Goal: Information Seeking & Learning: Learn about a topic

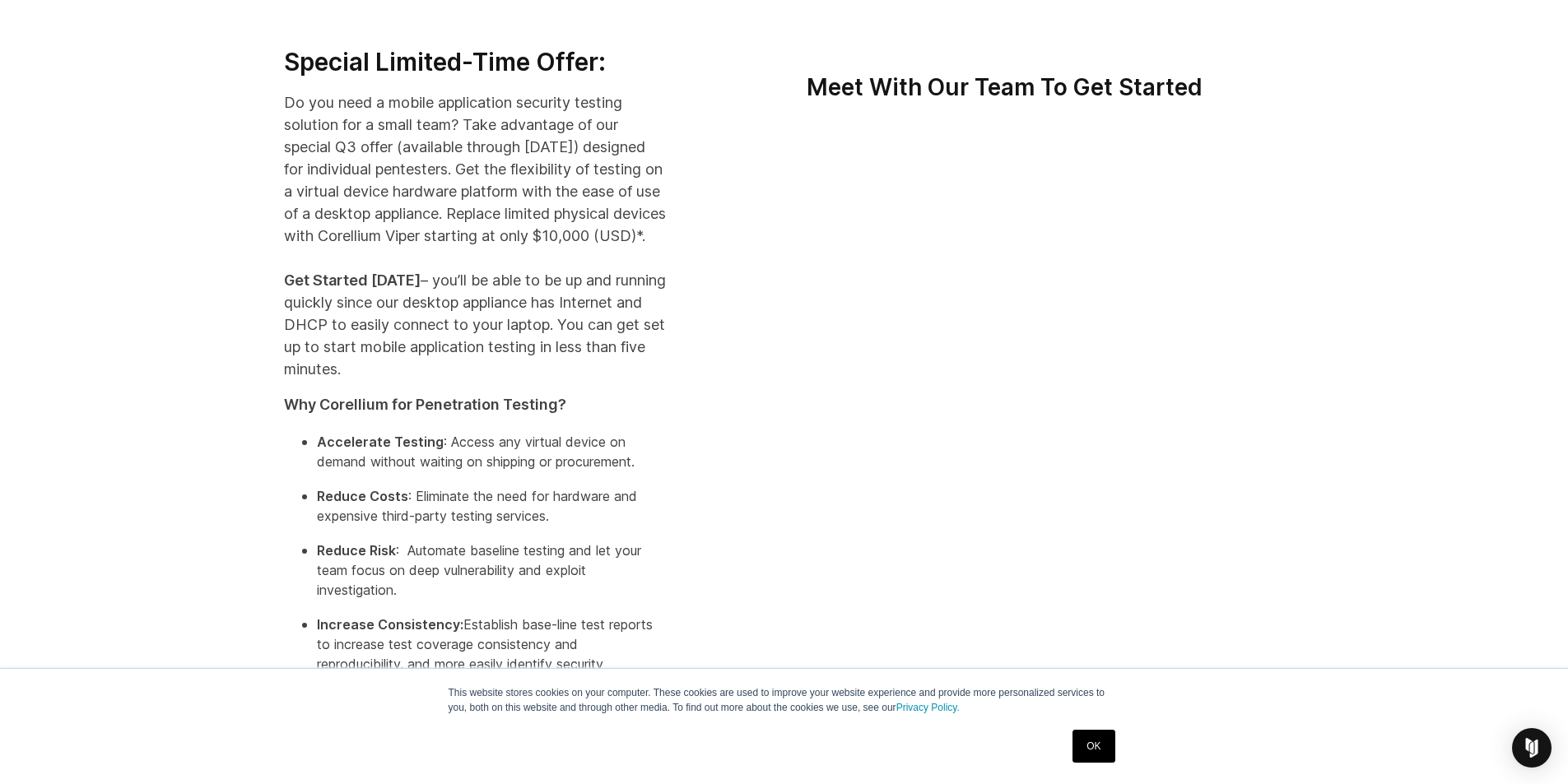
scroll to position [329, 0]
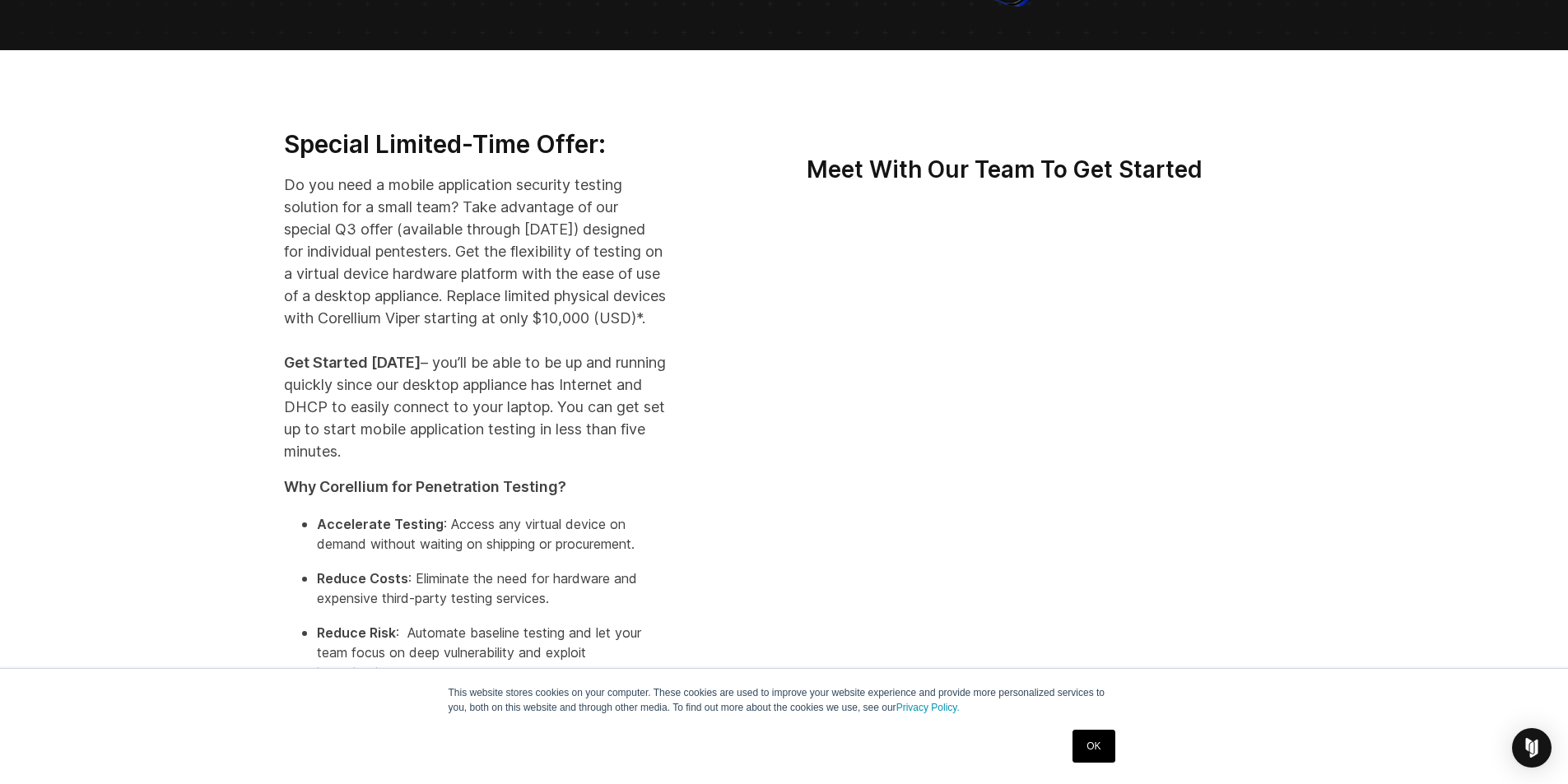
click at [1102, 744] on link "OK" at bounding box center [1093, 746] width 42 height 33
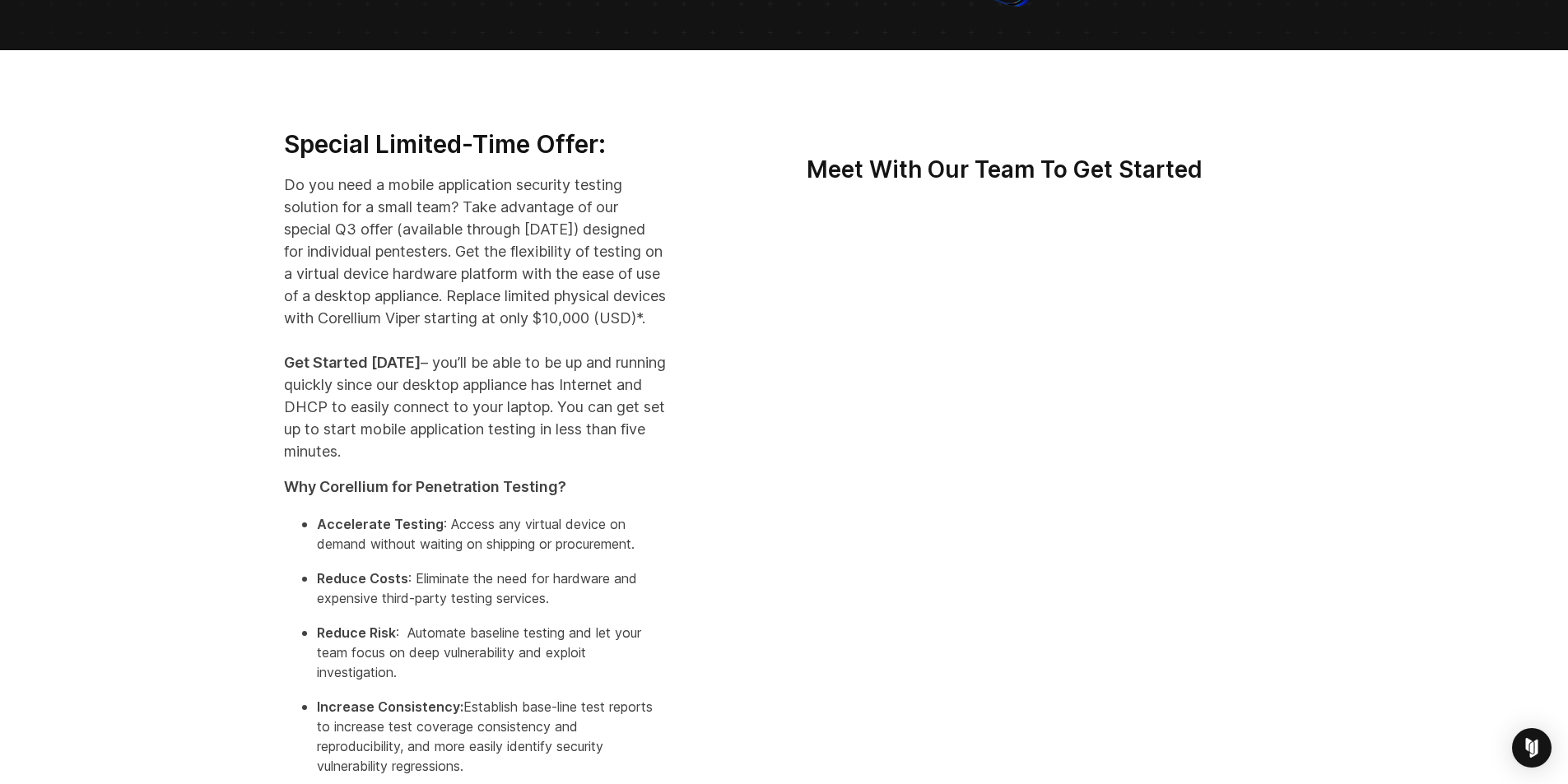
drag, startPoint x: 404, startPoint y: 340, endPoint x: 496, endPoint y: 340, distance: 92.0
click at [496, 340] on p "Do you need a mobile application security testing solution for a small team? Ta…" at bounding box center [475, 318] width 383 height 288
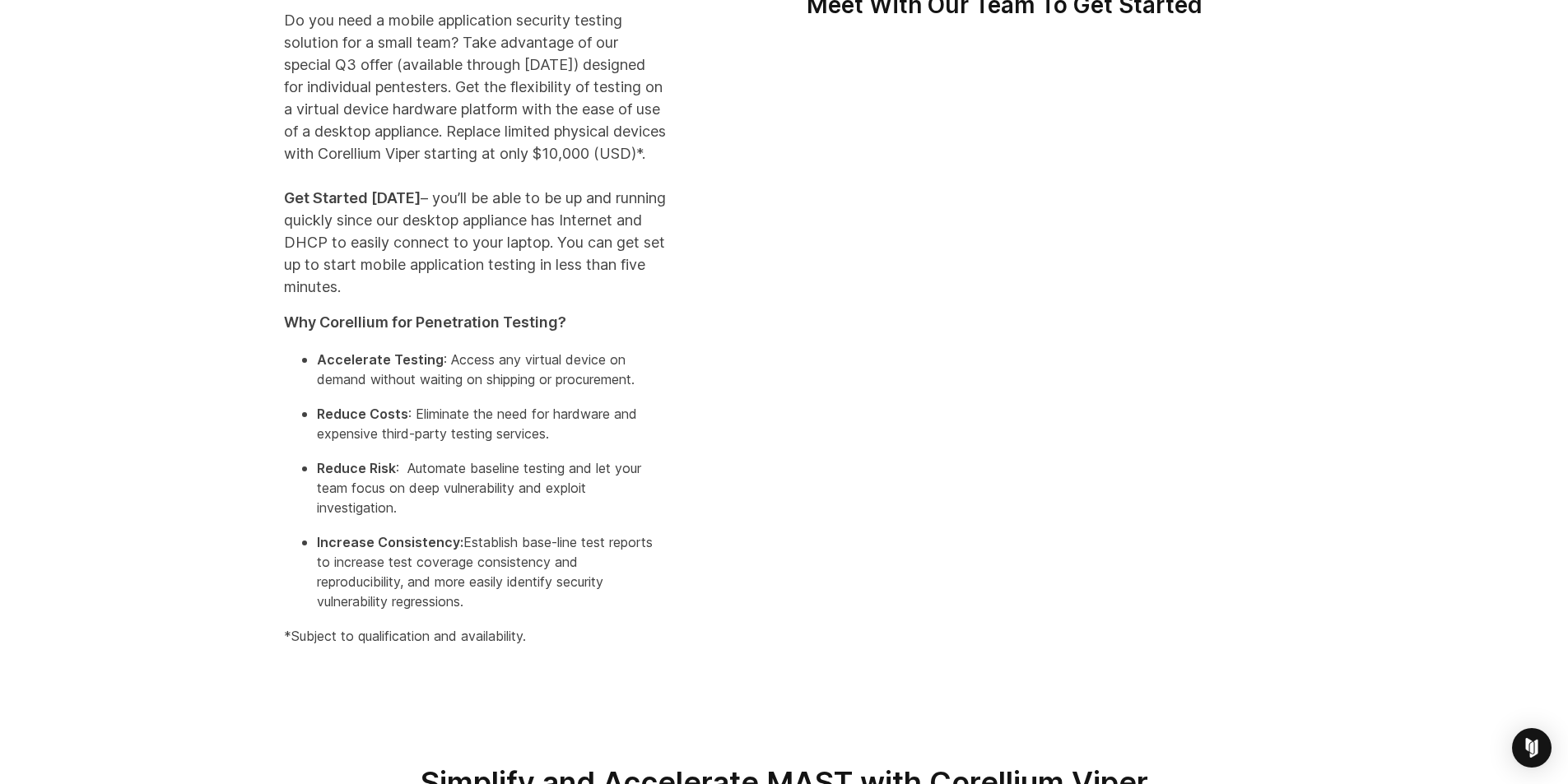
scroll to position [412, 0]
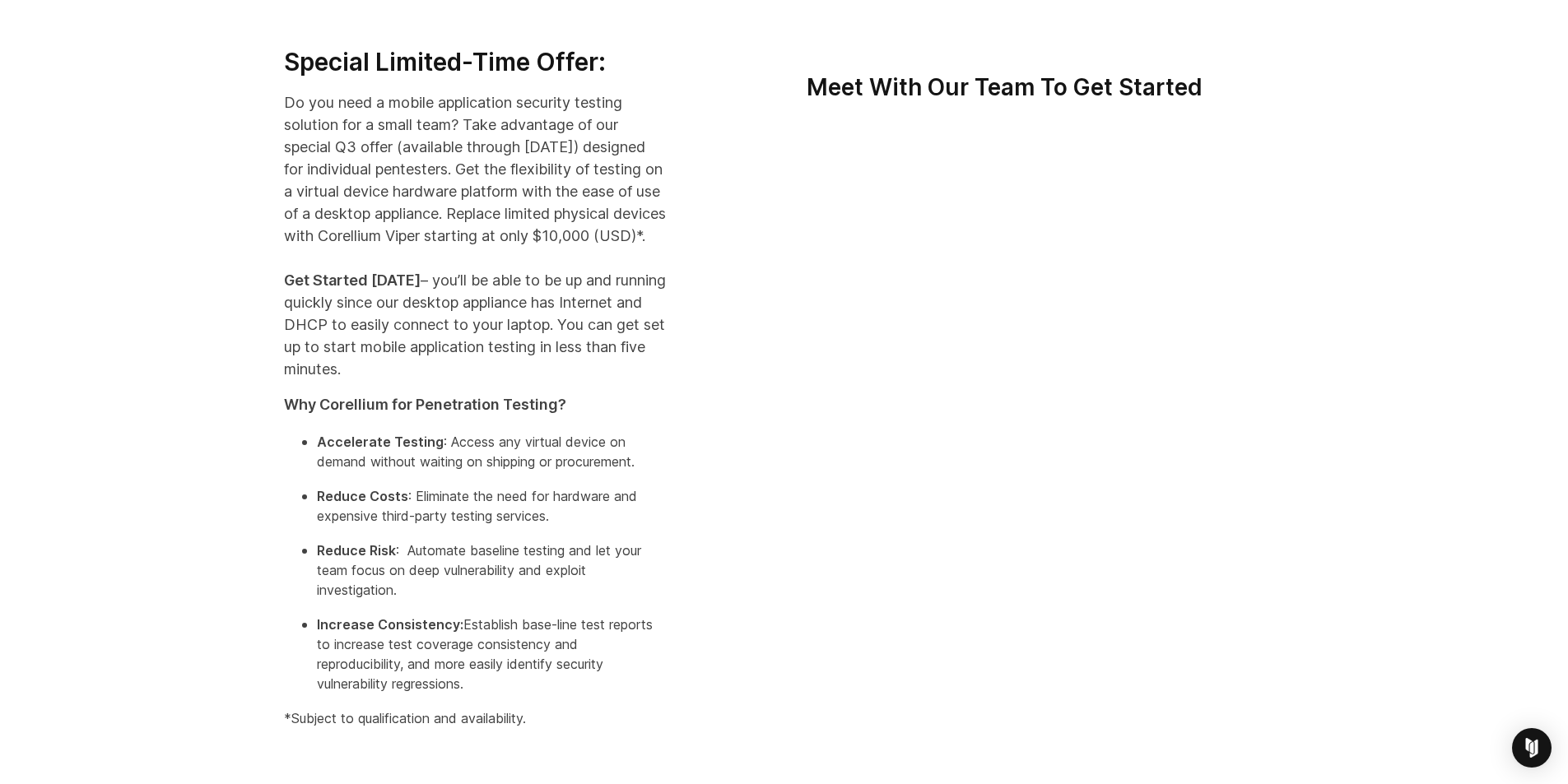
click at [420, 245] on p "Do you need a mobile application security testing solution for a small team? Ta…" at bounding box center [475, 235] width 383 height 288
drag, startPoint x: 395, startPoint y: 254, endPoint x: 495, endPoint y: 256, distance: 100.0
click at [495, 256] on p "Do you need a mobile application security testing solution for a small team? Ta…" at bounding box center [475, 235] width 383 height 288
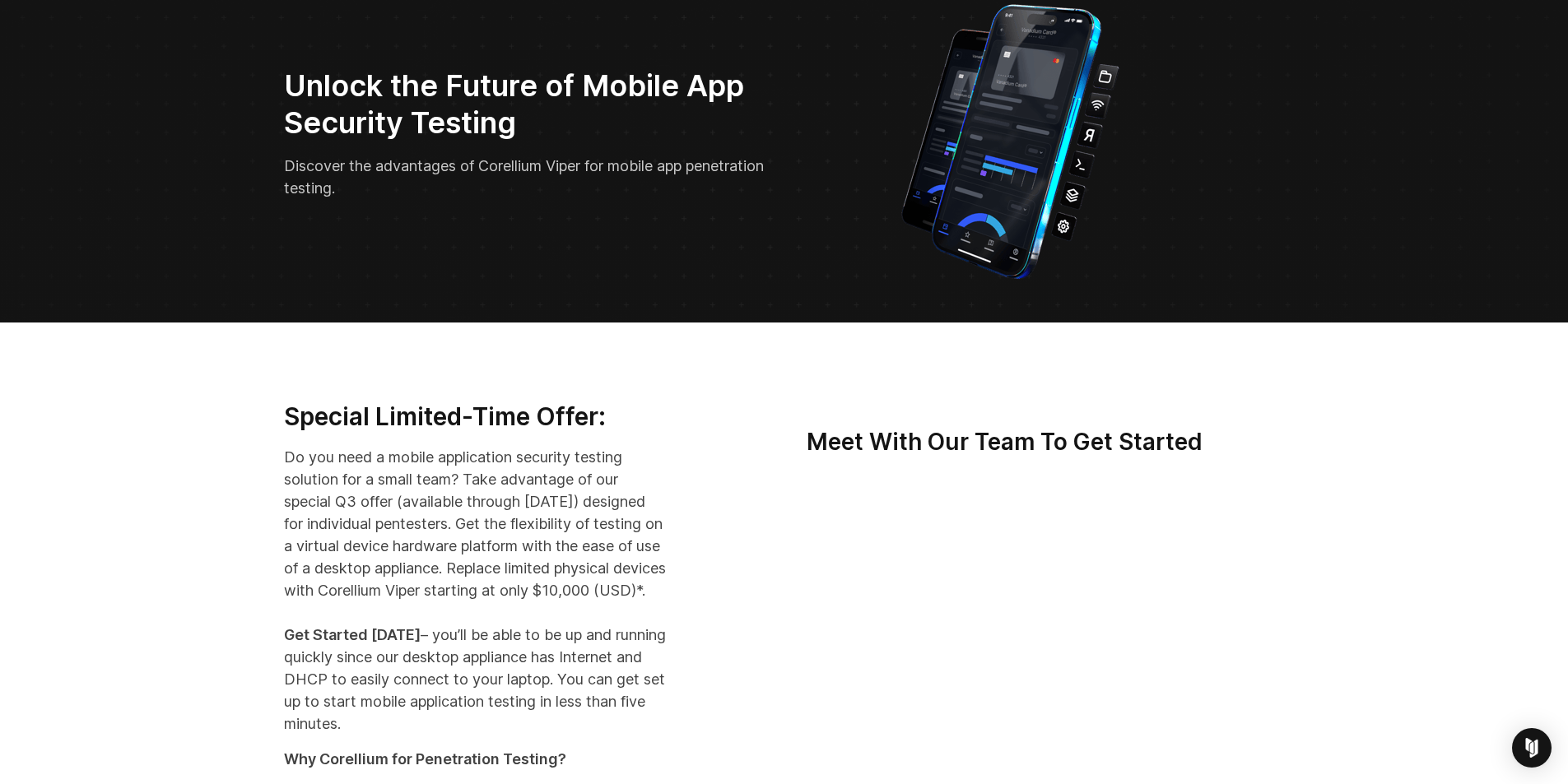
scroll to position [0, 0]
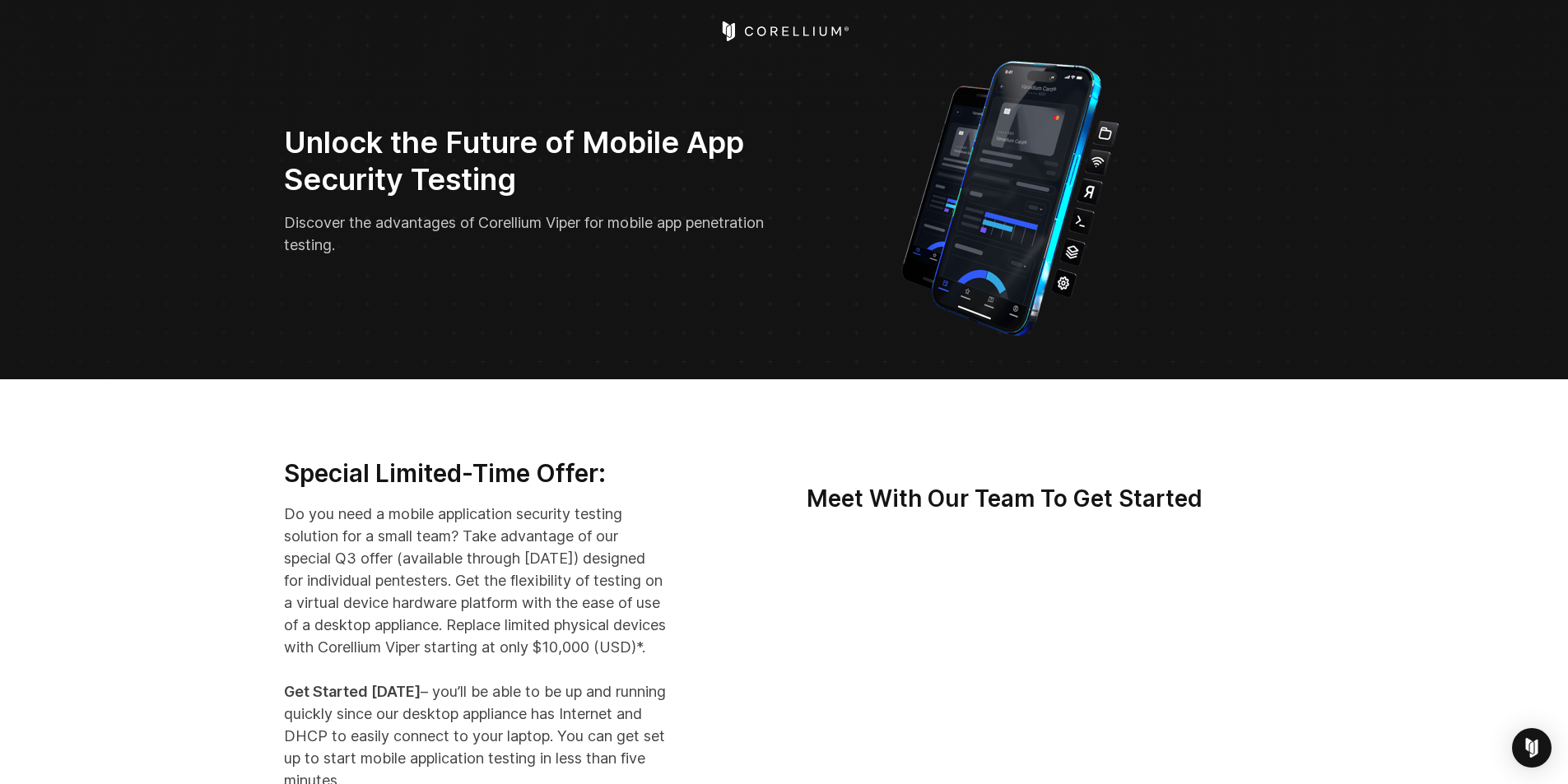
click at [400, 666] on p "Do you need a mobile application security testing solution for a small team? Ta…" at bounding box center [475, 647] width 383 height 288
click at [1290, 316] on div at bounding box center [1084, 196] width 430 height 287
drag, startPoint x: 133, startPoint y: 207, endPoint x: 205, endPoint y: 156, distance: 88.2
click at [205, 156] on section "Unlock the Future of Mobile App Security Testing Discover the advantages of Cor…" at bounding box center [784, 189] width 1568 height 379
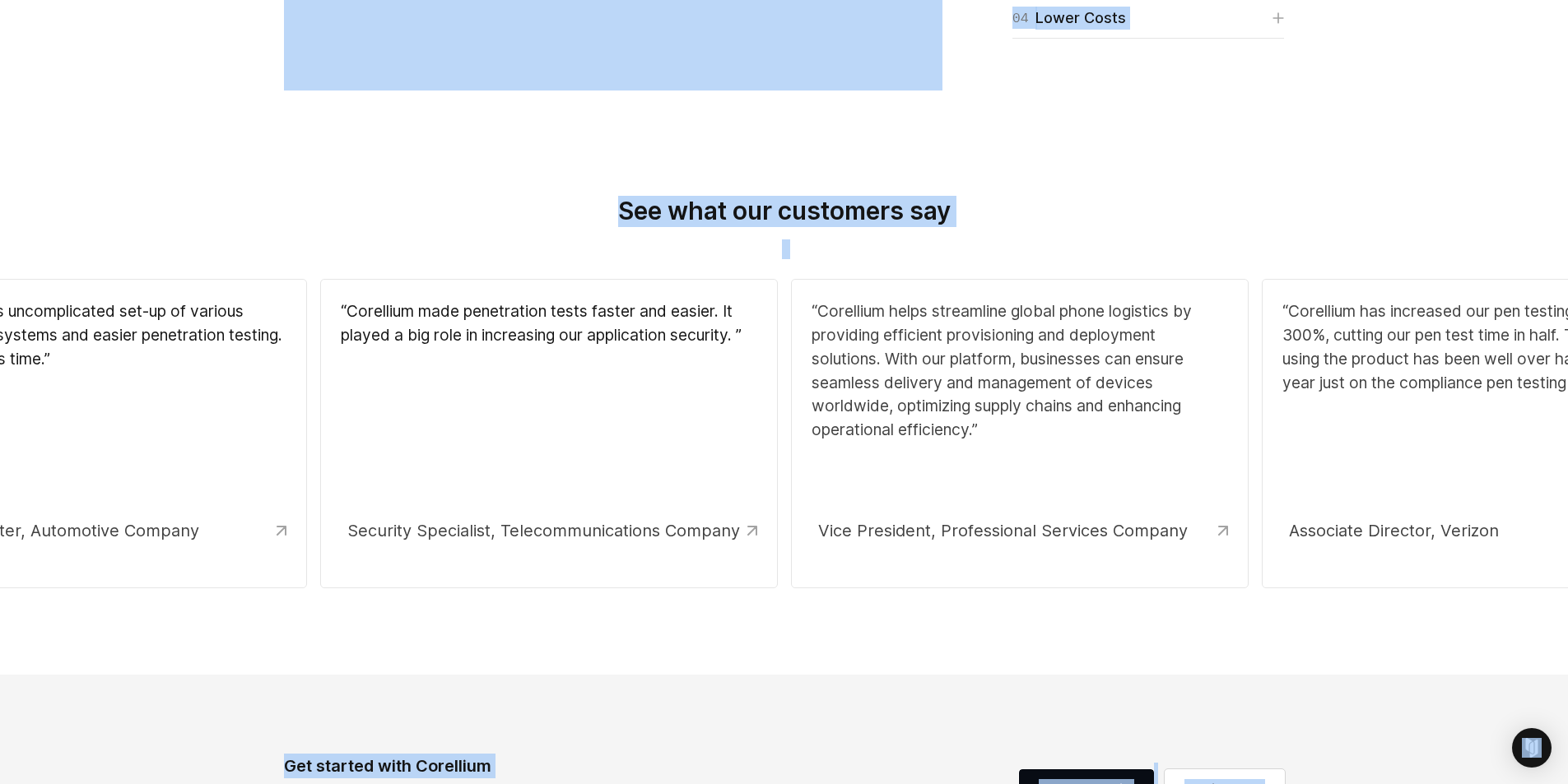
scroll to position [1846, 0]
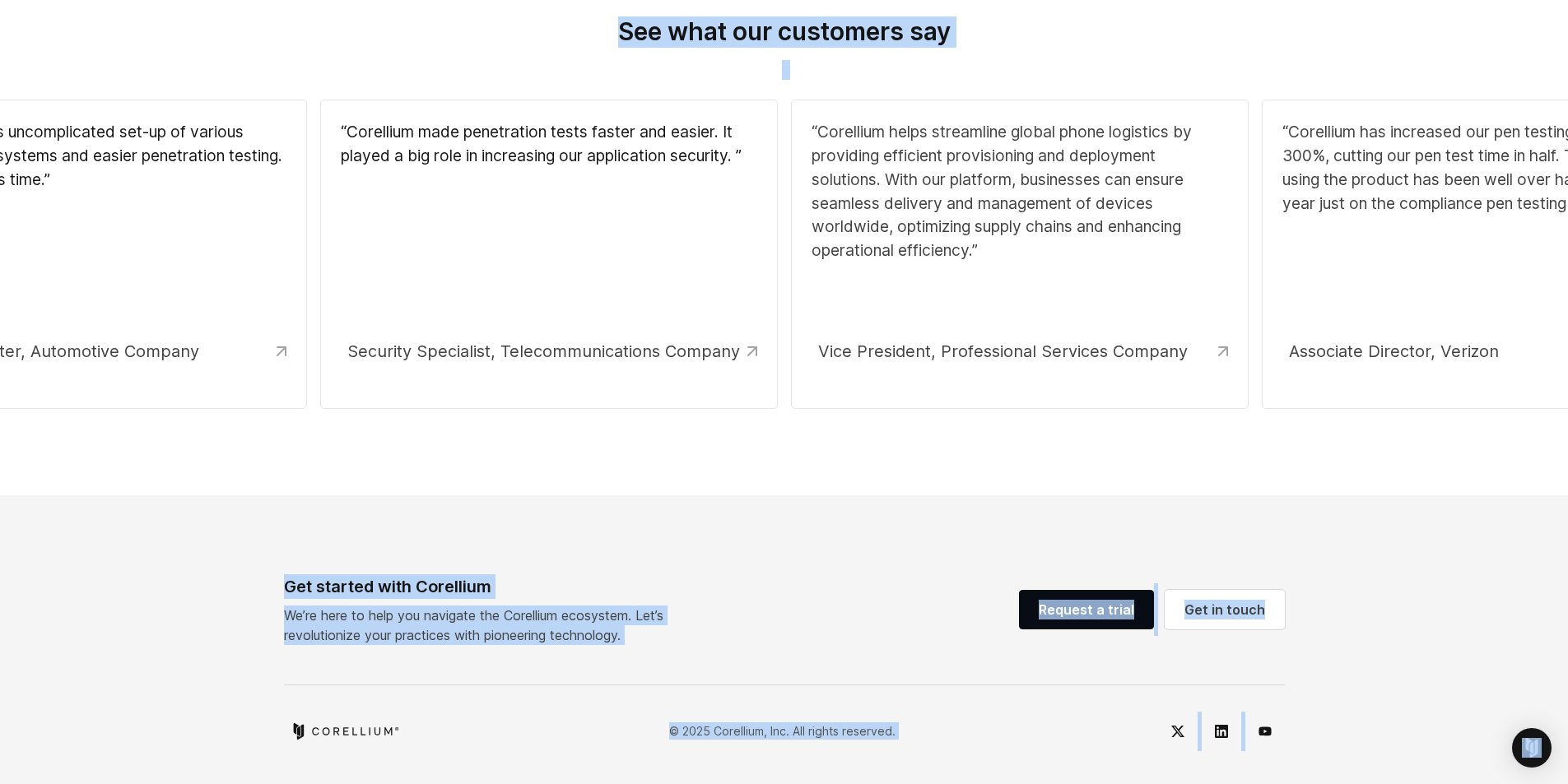
click at [626, 504] on footer "Get started with Corellium We’re here to help you navigate the Corellium ecosys…" at bounding box center [784, 639] width 1568 height 288
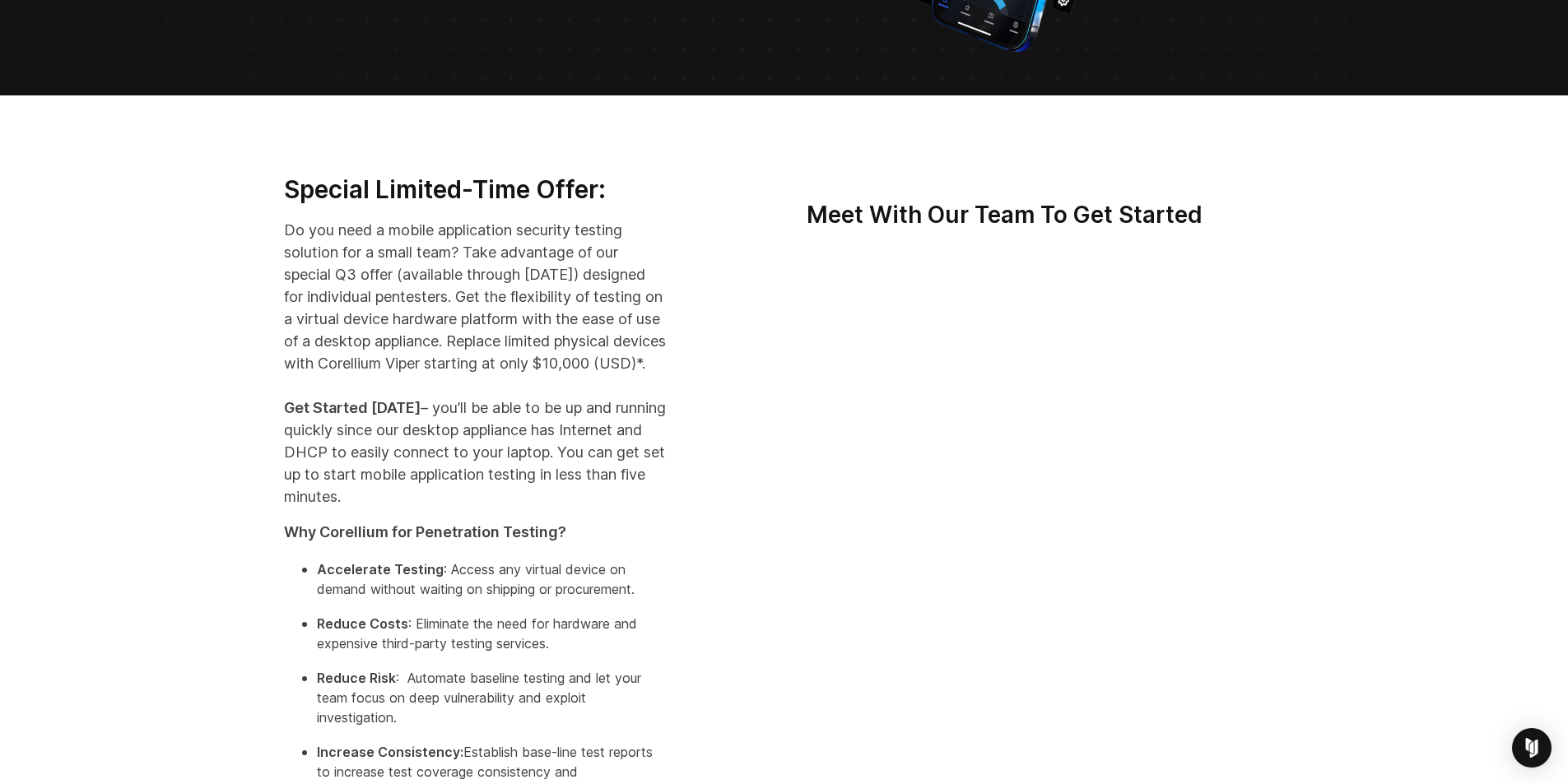
scroll to position [202, 0]
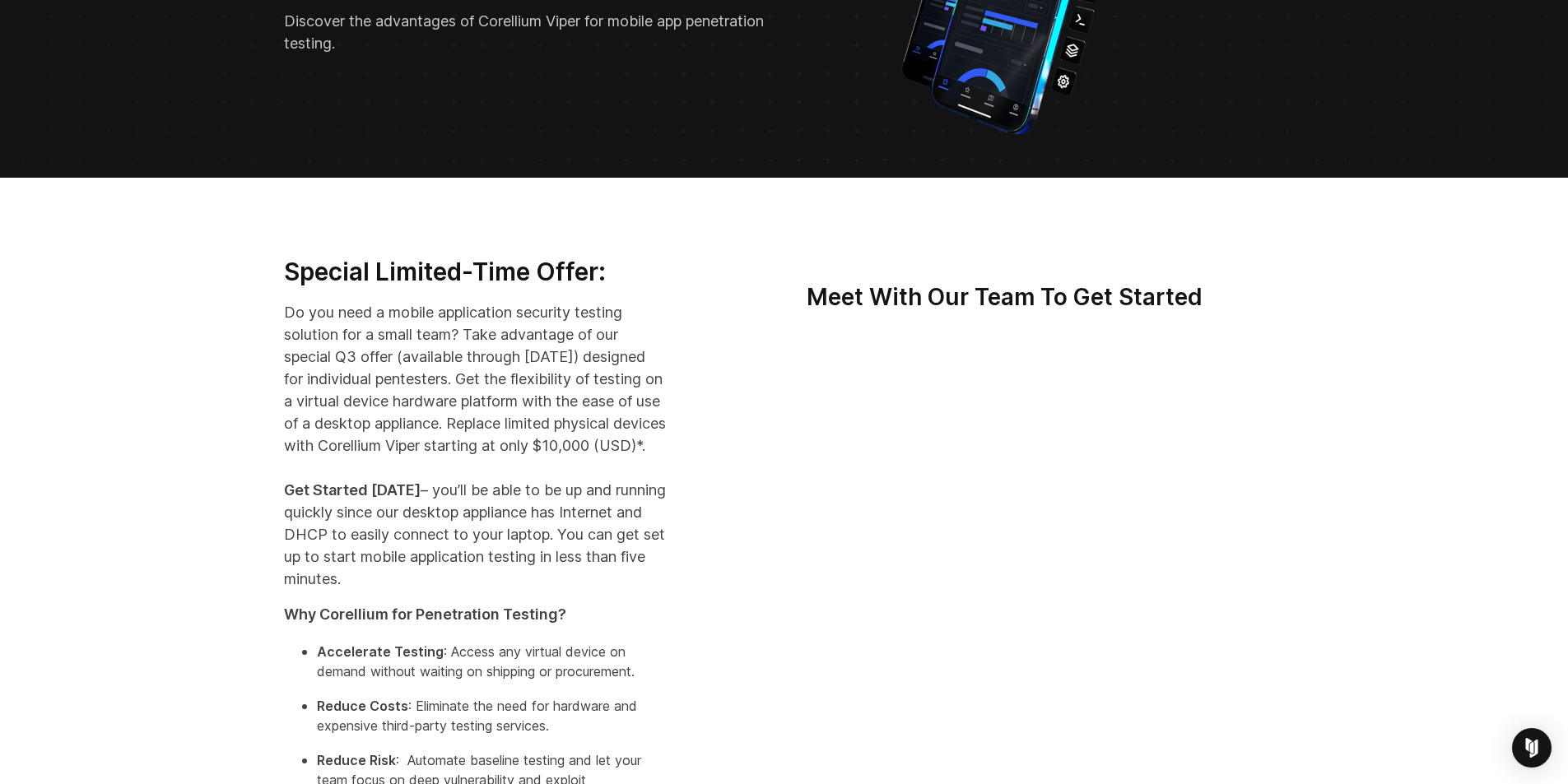
drag, startPoint x: 395, startPoint y: 471, endPoint x: 494, endPoint y: 475, distance: 99.1
click at [494, 475] on p "Do you need a mobile application security testing solution for a small team? Ta…" at bounding box center [475, 445] width 383 height 288
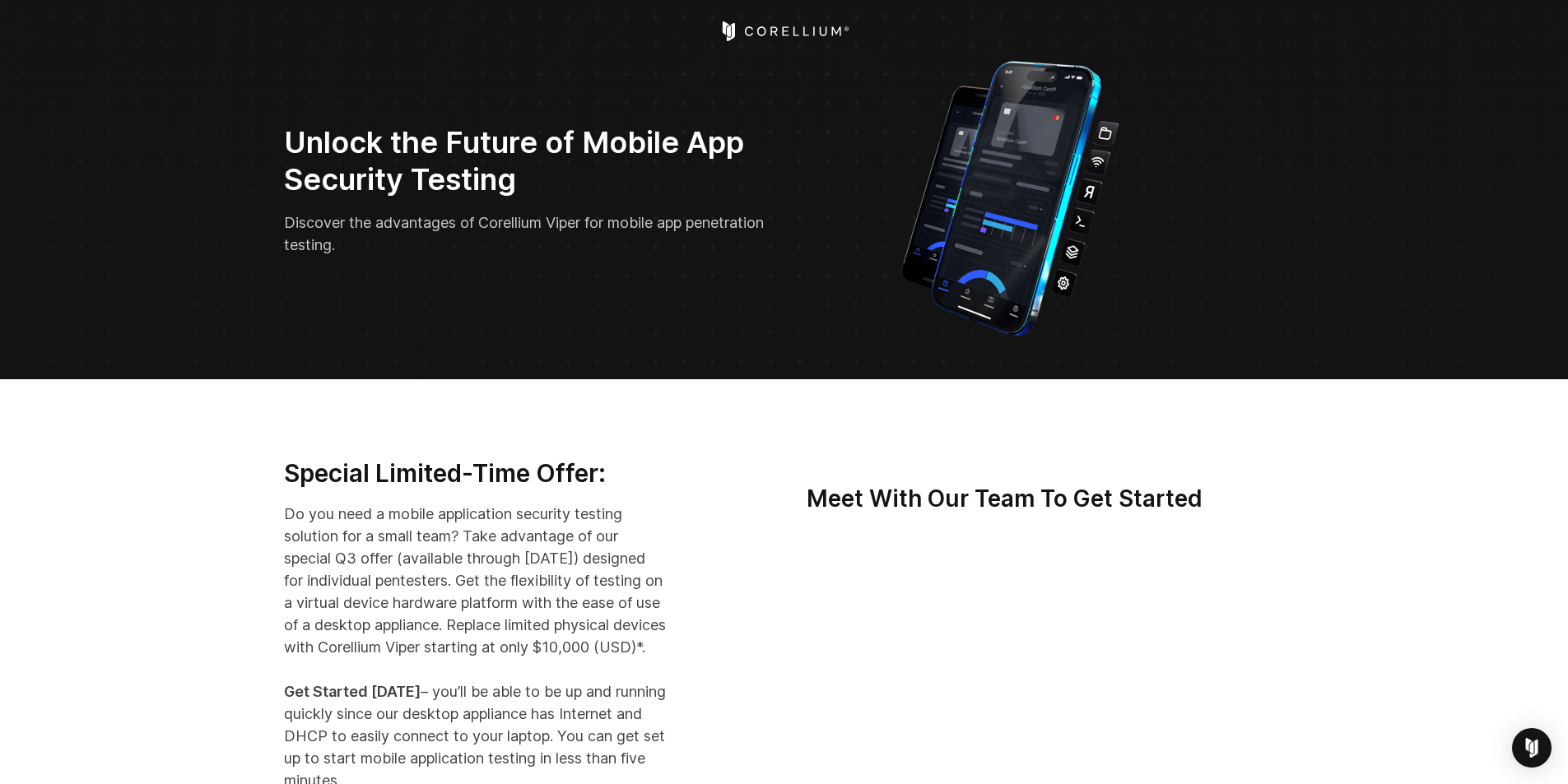
scroll to position [82, 0]
